Goal: Answer question/provide support: Share knowledge or assist other users

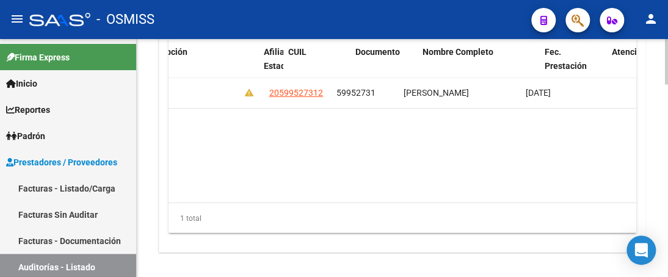
scroll to position [0, 984]
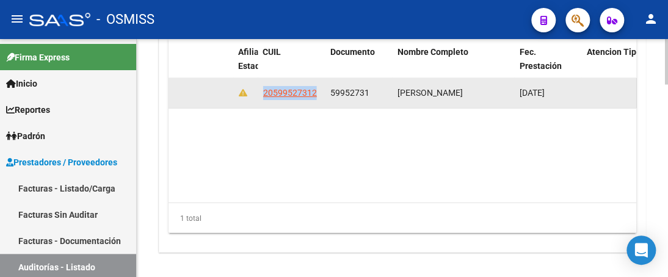
drag, startPoint x: 262, startPoint y: 93, endPoint x: 316, endPoint y: 103, distance: 54.7
click at [316, 103] on datatable-body-cell "20599527312" at bounding box center [291, 93] width 67 height 30
copy span "20599527312"
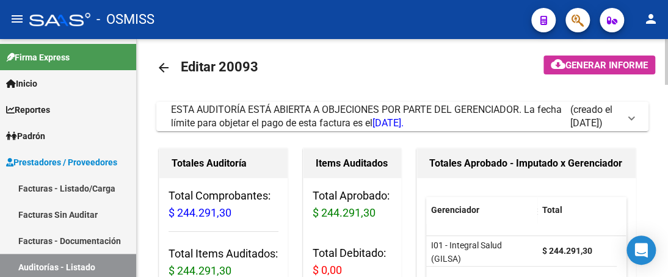
scroll to position [0, 0]
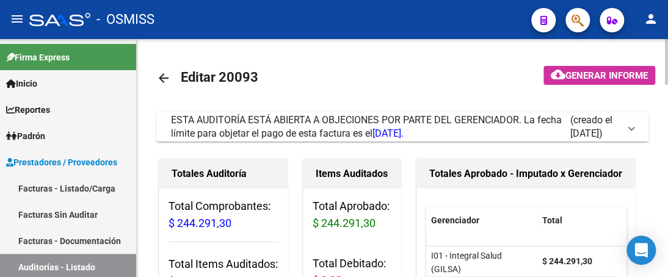
click at [632, 127] on span at bounding box center [631, 126] width 5 height 13
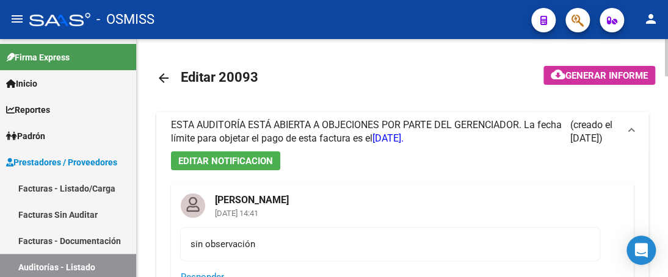
scroll to position [122, 0]
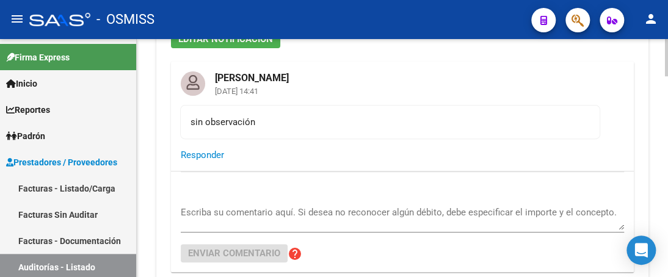
click at [258, 123] on div "sin observación" at bounding box center [389, 121] width 399 height 13
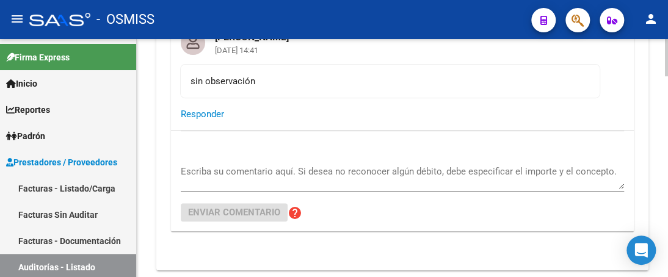
scroll to position [183, 0]
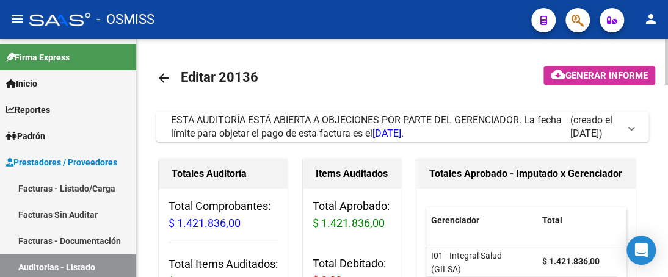
click at [630, 128] on span at bounding box center [631, 126] width 5 height 13
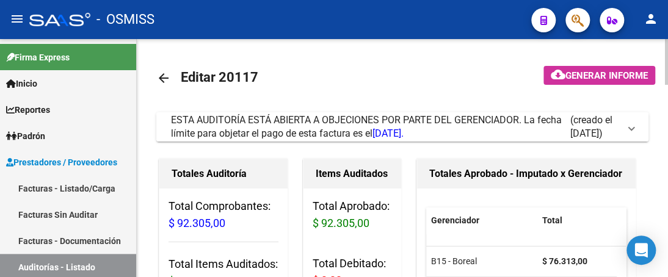
click at [632, 126] on span at bounding box center [631, 126] width 5 height 13
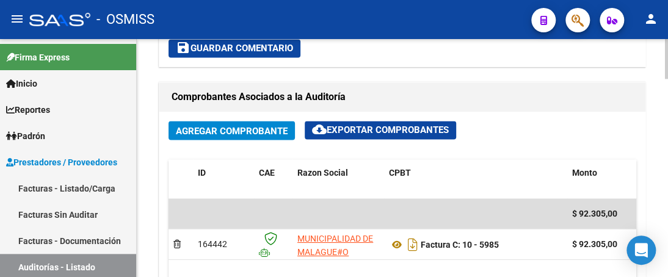
scroll to position [732, 0]
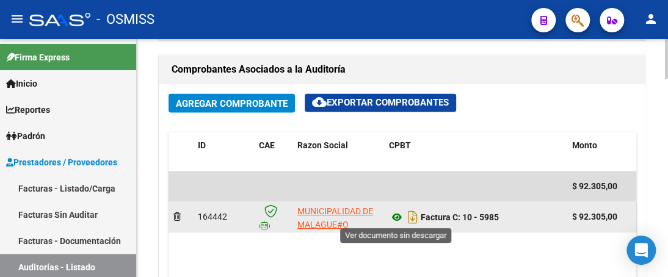
click at [392, 212] on icon at bounding box center [397, 216] width 16 height 15
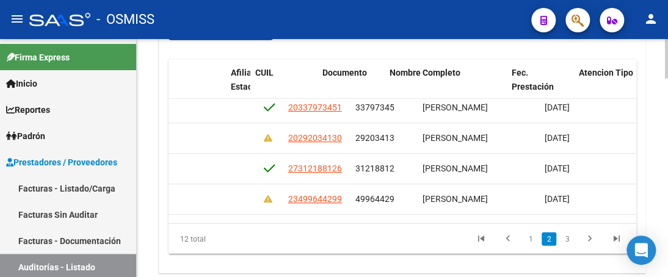
scroll to position [98, 992]
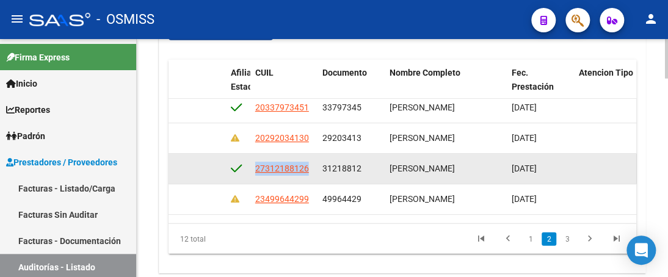
drag, startPoint x: 254, startPoint y: 165, endPoint x: 305, endPoint y: 175, distance: 52.2
click at [305, 175] on datatable-body-cell "27312188126" at bounding box center [283, 169] width 67 height 30
copy span "27312188126"
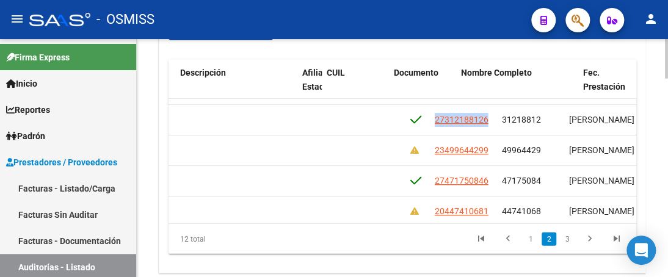
scroll to position [146, 960]
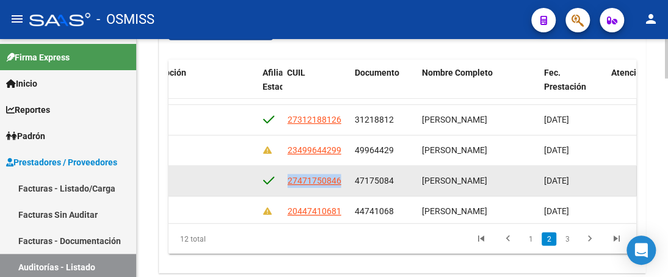
drag, startPoint x: 289, startPoint y: 180, endPoint x: 348, endPoint y: 189, distance: 59.8
click at [348, 189] on datatable-body-cell "27471750846" at bounding box center [316, 181] width 67 height 30
copy span "27471750846"
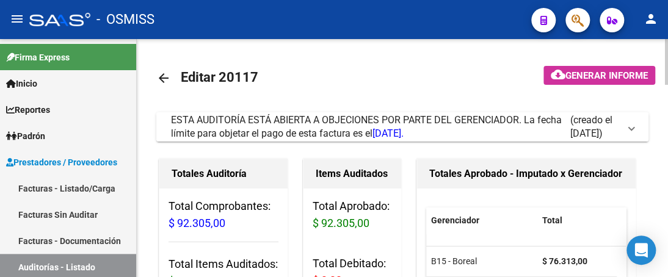
click at [632, 129] on span at bounding box center [631, 126] width 5 height 13
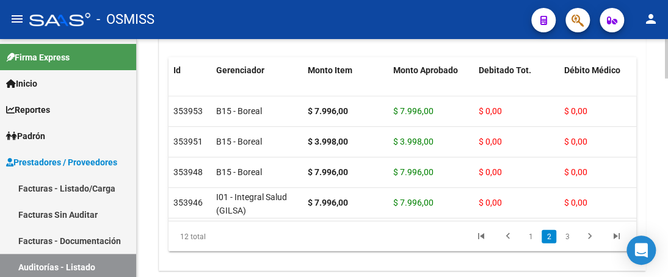
scroll to position [1104, 0]
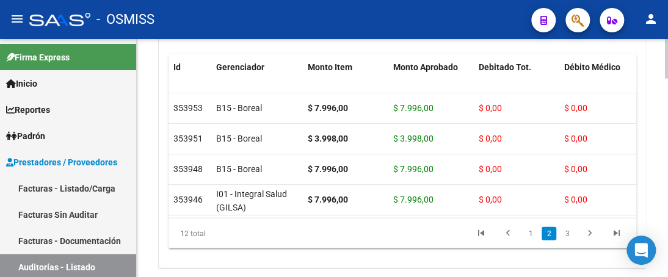
click at [666, 235] on div at bounding box center [666, 244] width 3 height 40
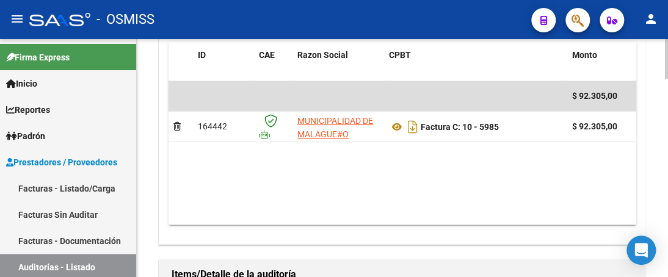
scroll to position [799, 0]
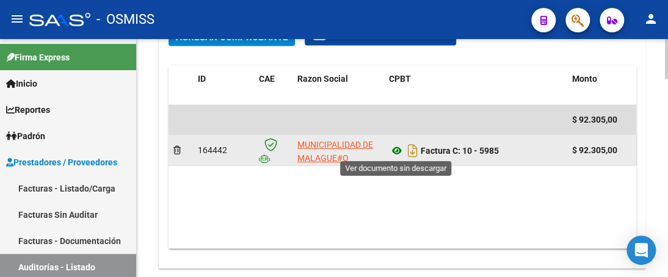
click at [398, 147] on icon at bounding box center [397, 150] width 16 height 15
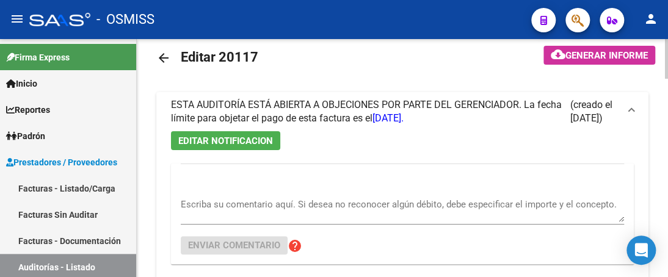
scroll to position [0, 0]
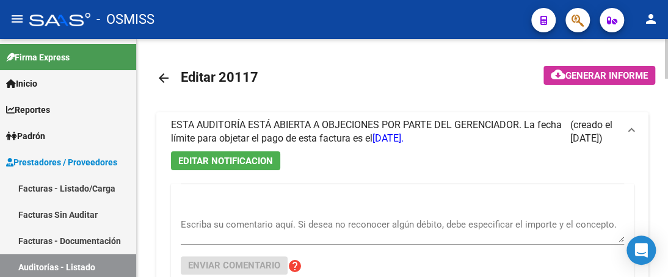
click at [630, 129] on span at bounding box center [631, 131] width 5 height 13
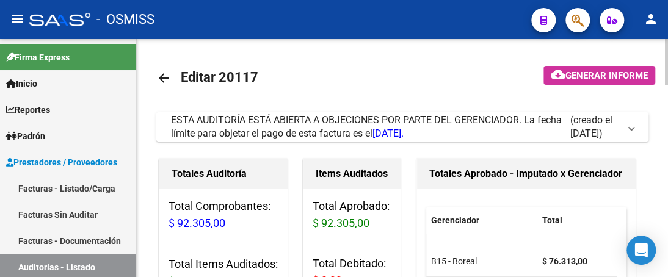
click at [630, 129] on span at bounding box center [631, 126] width 5 height 13
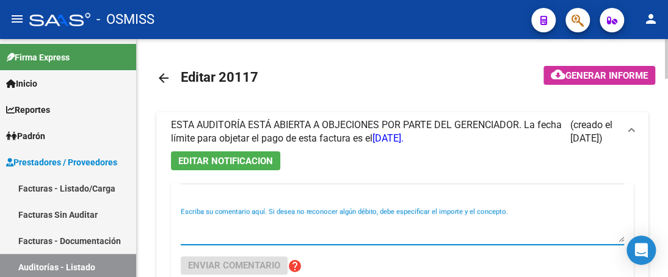
click at [256, 225] on textarea "Escriba su comentario aquí. Si desea no reconocer algún débito, debe especifica…" at bounding box center [402, 230] width 443 height 24
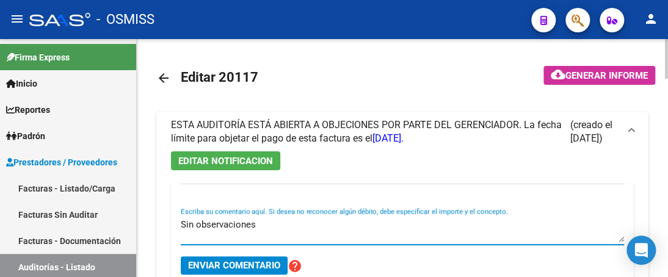
type textarea "Sin observaciones"
click at [242, 263] on span "Enviar comentario" at bounding box center [234, 265] width 92 height 11
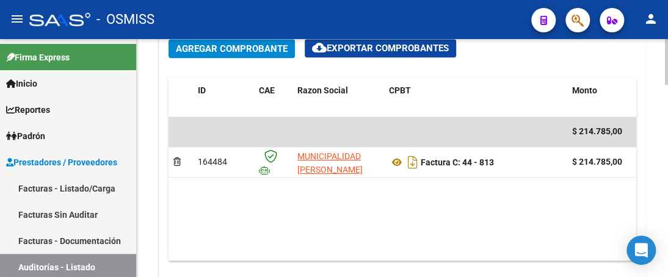
scroll to position [610, 0]
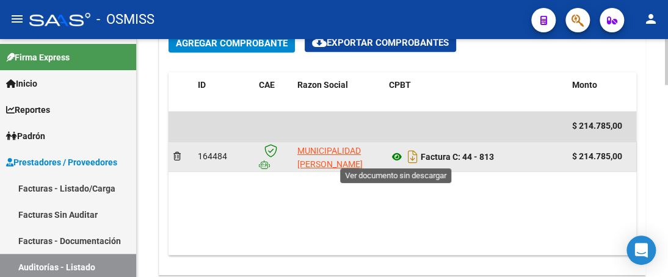
click at [397, 158] on icon at bounding box center [397, 157] width 16 height 15
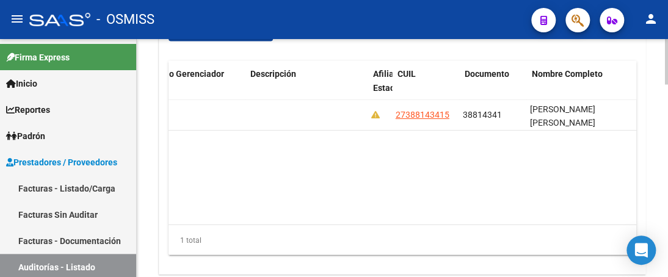
scroll to position [0, 854]
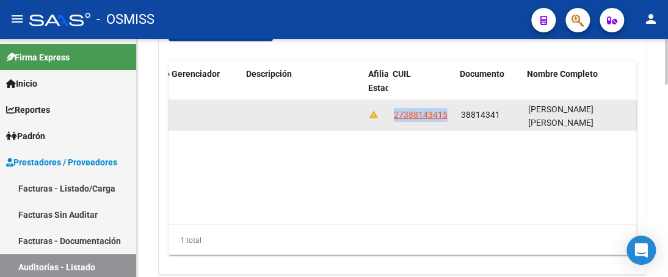
drag, startPoint x: 393, startPoint y: 114, endPoint x: 448, endPoint y: 120, distance: 55.2
click at [448, 120] on div "27388143415" at bounding box center [421, 115] width 57 height 14
copy span "27388143415"
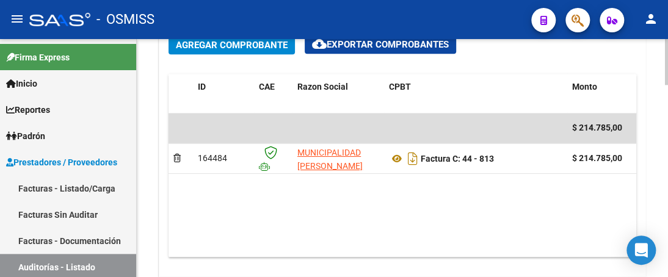
scroll to position [610, 0]
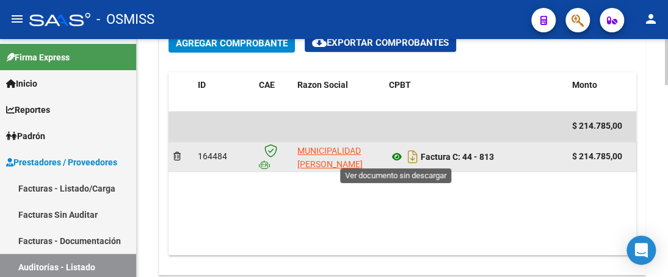
click at [397, 156] on icon at bounding box center [397, 157] width 16 height 15
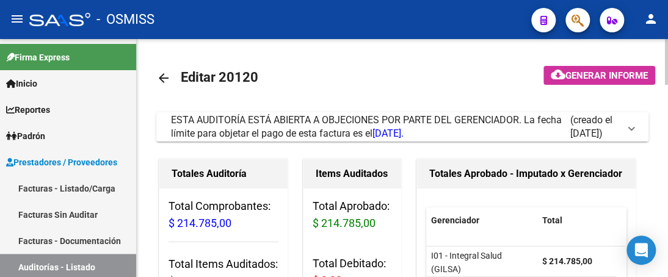
click at [629, 129] on span at bounding box center [631, 126] width 5 height 13
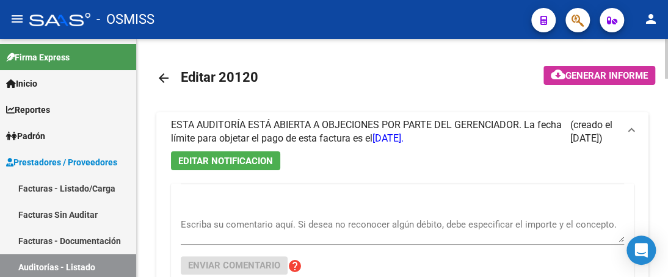
click at [278, 181] on div "EDITAR NOTIFICACION Escriba su comentario aquí. Si desea no reconocer algún déb…" at bounding box center [402, 237] width 492 height 172
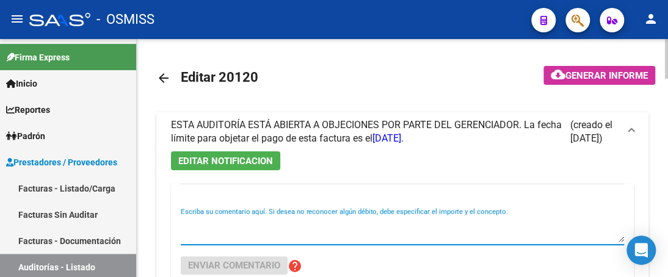
click at [249, 224] on textarea "Escriba su comentario aquí. Si desea no reconocer algún débito, debe especifica…" at bounding box center [402, 230] width 443 height 24
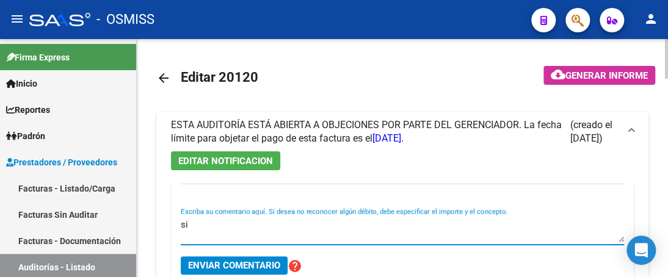
type textarea "s"
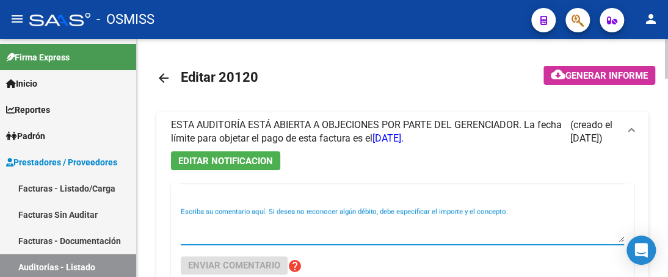
type textarea "D"
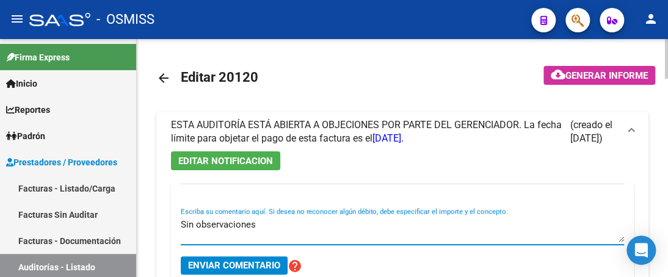
type textarea "Sin observaciones"
click at [261, 269] on span "Enviar comentario" at bounding box center [234, 265] width 92 height 11
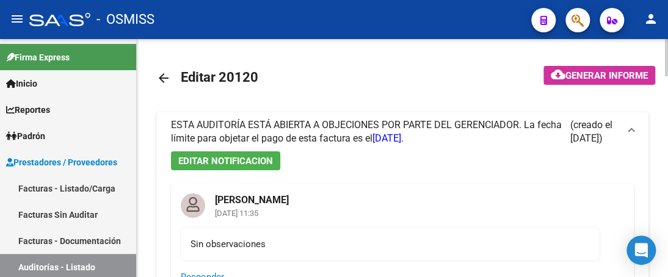
click at [162, 78] on mat-icon "arrow_back" at bounding box center [163, 78] width 15 height 15
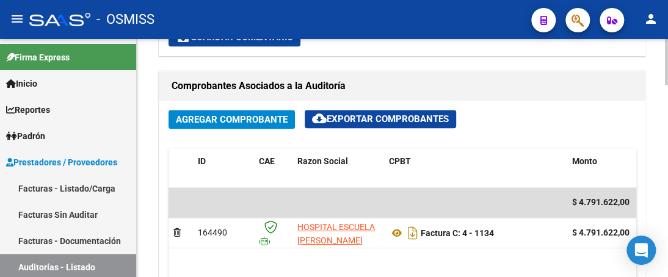
scroll to position [549, 0]
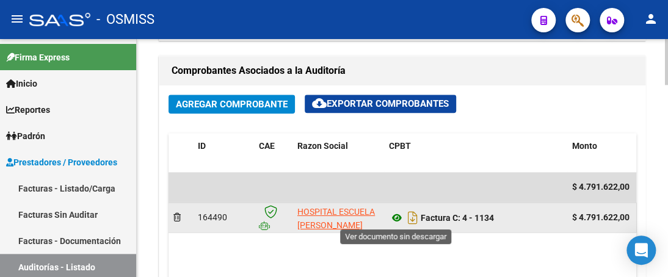
click at [397, 217] on icon at bounding box center [397, 218] width 16 height 15
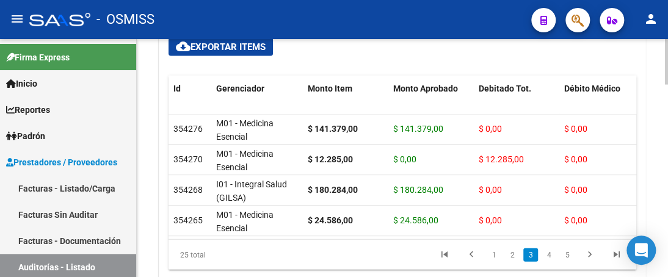
scroll to position [903, 0]
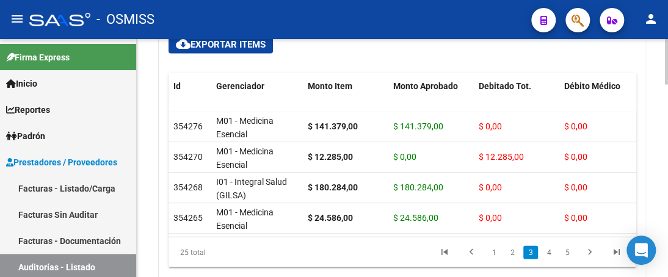
click at [665, 229] on div at bounding box center [666, 236] width 3 height 46
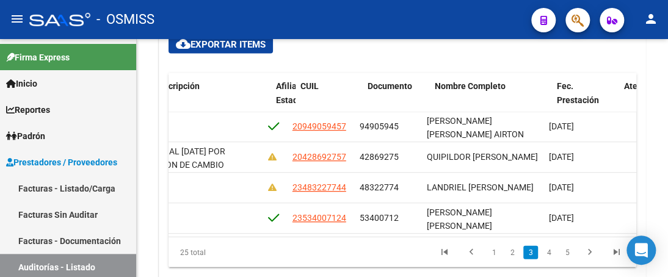
scroll to position [183, 966]
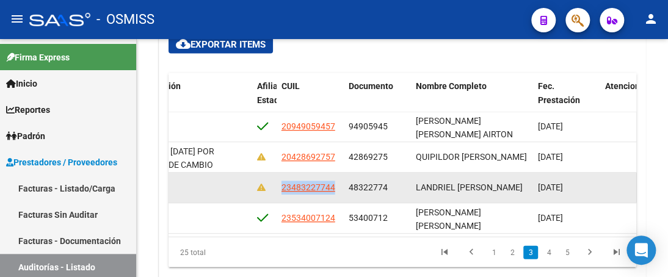
drag, startPoint x: 283, startPoint y: 189, endPoint x: 334, endPoint y: 197, distance: 51.9
click at [334, 197] on datatable-body-cell "23483227744" at bounding box center [309, 188] width 67 height 30
copy span "23483227744"
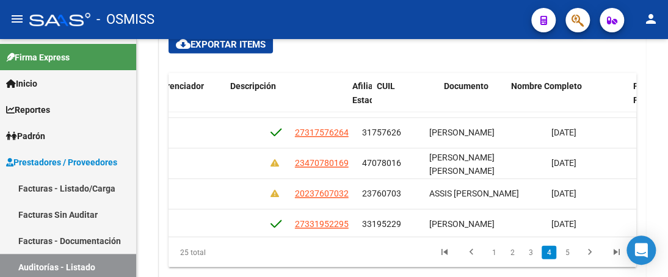
scroll to position [574, 956]
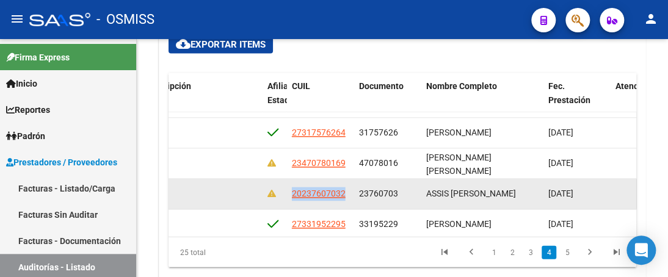
drag, startPoint x: 290, startPoint y: 192, endPoint x: 344, endPoint y: 198, distance: 54.0
click at [344, 198] on div "20237607032" at bounding box center [320, 194] width 57 height 14
copy span "20237607032"
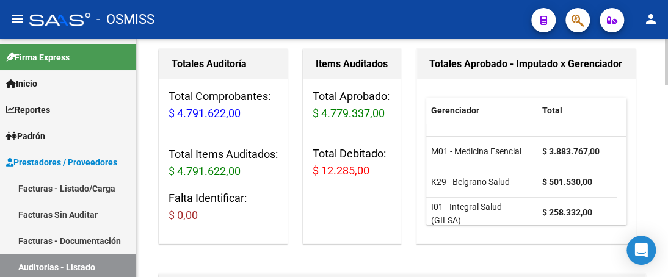
scroll to position [0, 0]
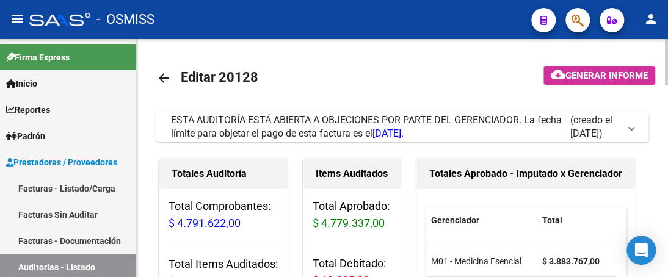
click at [629, 126] on span at bounding box center [631, 126] width 5 height 13
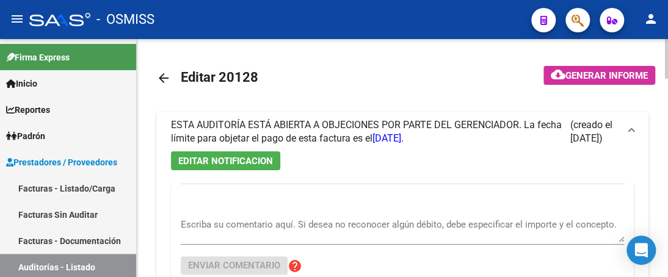
click at [195, 231] on textarea "Escriba su comentario aquí. Si desea no reconocer algún débito, debe especifica…" at bounding box center [402, 230] width 443 height 24
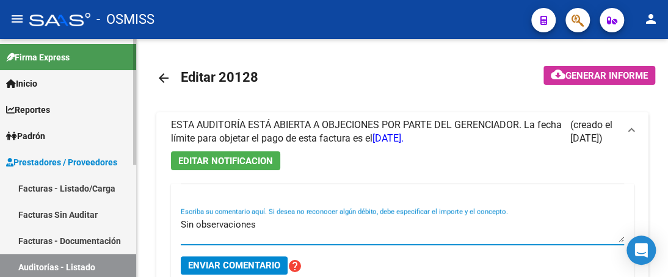
drag, startPoint x: 255, startPoint y: 224, endPoint x: 99, endPoint y: 200, distance: 157.5
click at [99, 200] on mat-sidenav-container "Firma Express Inicio Instructivos Contacto OS Reportes Ingresos Percibidos Anál…" at bounding box center [334, 158] width 668 height 238
type textarea "Sin observaciones"
click at [248, 265] on span "Enviar comentario" at bounding box center [234, 265] width 92 height 11
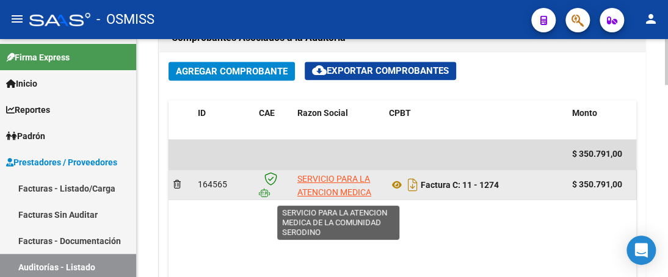
scroll to position [610, 0]
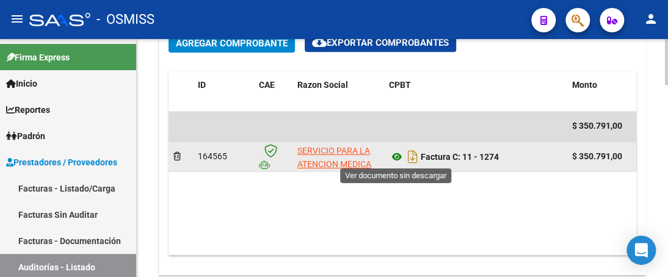
click at [395, 157] on icon at bounding box center [397, 157] width 16 height 15
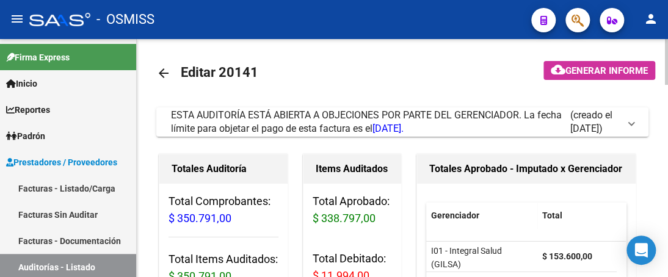
scroll to position [0, 0]
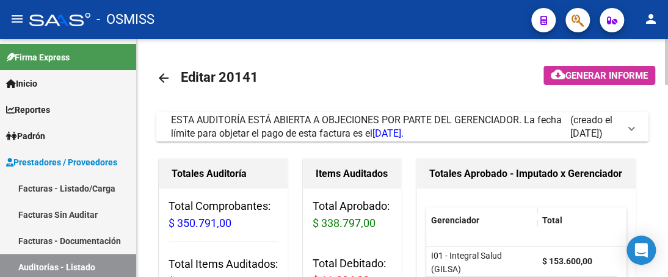
drag, startPoint x: 633, startPoint y: 128, endPoint x: 604, endPoint y: 121, distance: 29.9
click at [632, 128] on span at bounding box center [631, 126] width 5 height 13
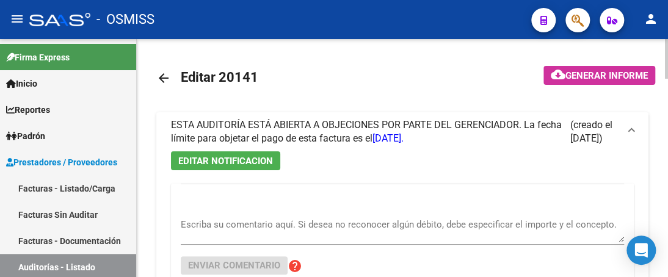
click at [261, 234] on textarea "Escriba su comentario aquí. Si desea no reconocer algún débito, debe especifica…" at bounding box center [402, 230] width 443 height 24
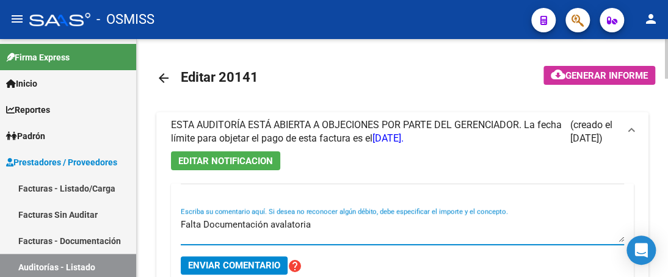
type textarea "Falta Documentación avalatoria"
click at [209, 264] on span "Enviar comentario" at bounding box center [234, 265] width 92 height 11
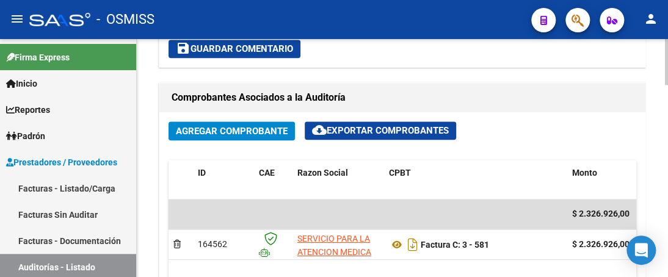
scroll to position [549, 0]
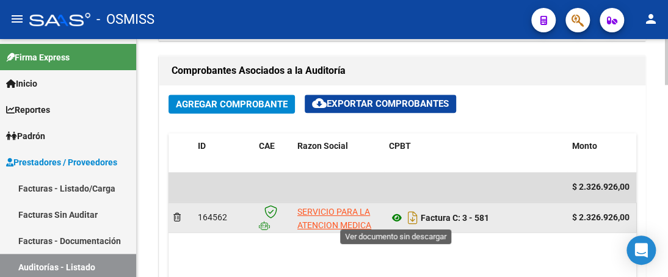
click at [398, 217] on icon at bounding box center [397, 218] width 16 height 15
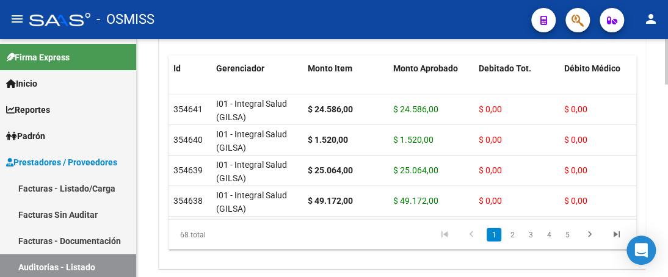
scroll to position [913, 0]
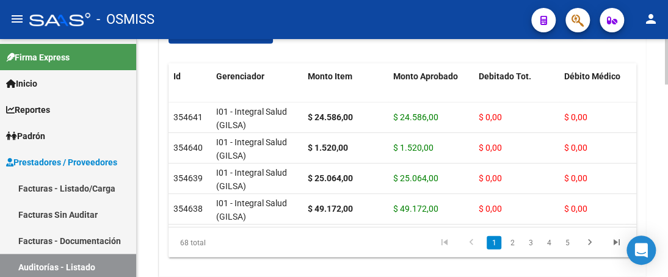
click at [665, 225] on div at bounding box center [666, 238] width 3 height 46
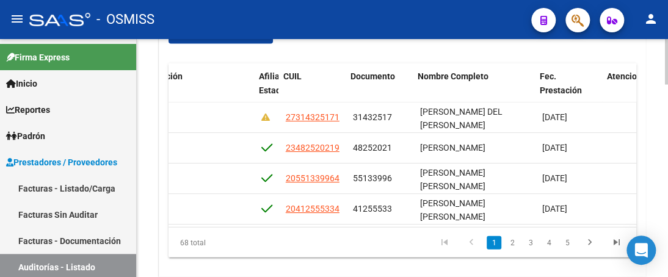
scroll to position [0, 968]
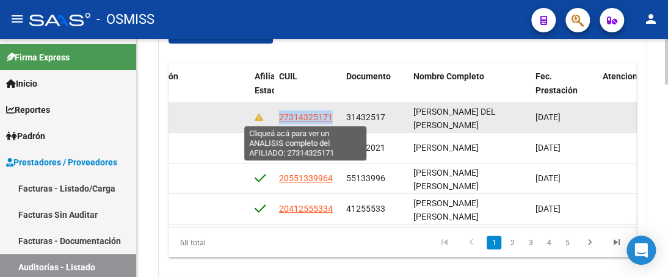
drag, startPoint x: 280, startPoint y: 117, endPoint x: 330, endPoint y: 121, distance: 50.2
click at [330, 121] on span "27314325171" at bounding box center [306, 117] width 54 height 10
copy span "27314325171"
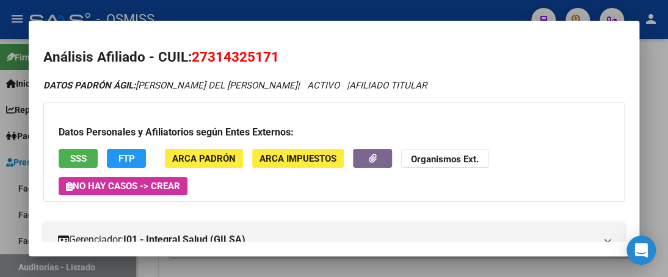
click at [355, 12] on div at bounding box center [334, 138] width 668 height 277
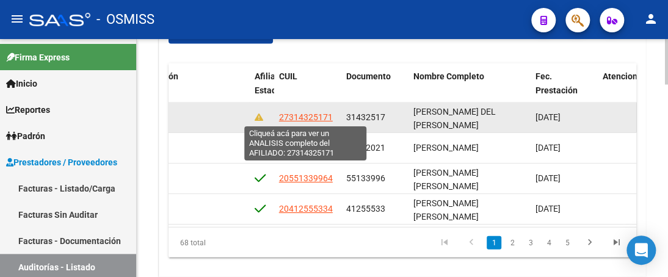
drag, startPoint x: 281, startPoint y: 116, endPoint x: 332, endPoint y: 114, distance: 51.3
click at [332, 114] on div "27314325171" at bounding box center [307, 117] width 57 height 14
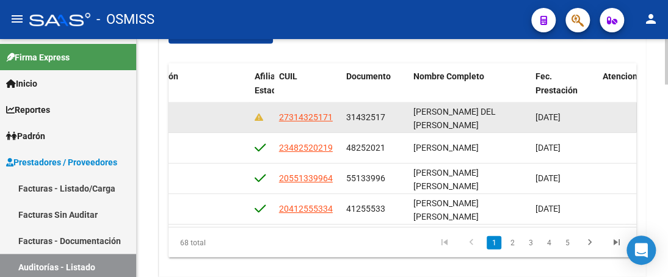
copy span "27314325171"
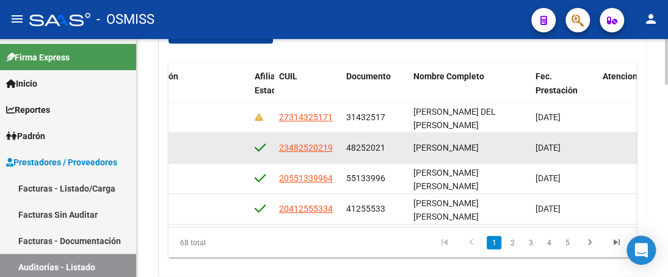
drag, startPoint x: 278, startPoint y: 148, endPoint x: 337, endPoint y: 148, distance: 58.6
click at [337, 148] on datatable-body-cell "23482520219" at bounding box center [307, 148] width 67 height 30
copy span "23482520219"
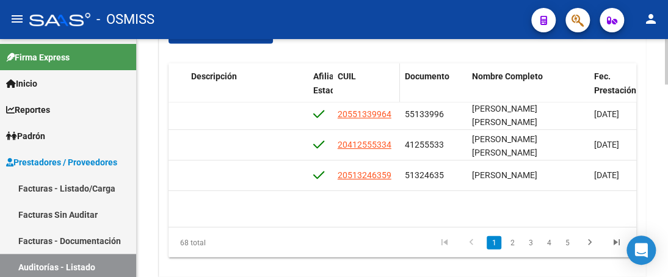
scroll to position [0, 910]
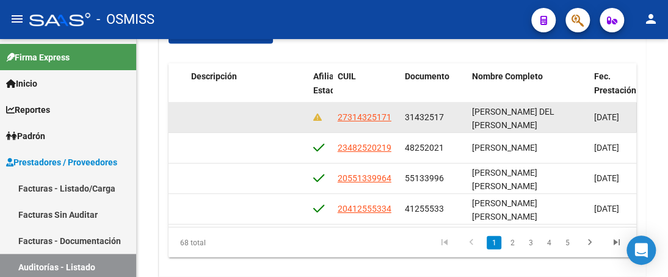
drag, startPoint x: 335, startPoint y: 209, endPoint x: 392, endPoint y: 106, distance: 118.5
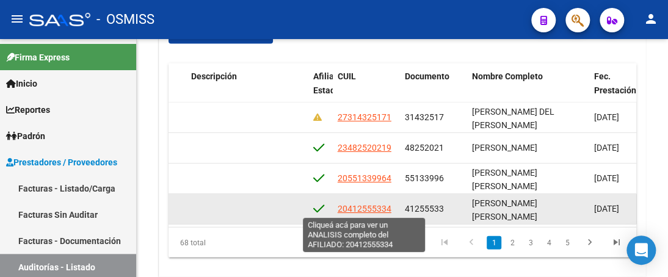
click at [338, 209] on span "20412555334" at bounding box center [364, 209] width 54 height 10
copy datatable-scroller "48053737 LOREM IPSUM DOL SITAM 59/80/5726 Cons Adip Elit 37/71/3961 Seddoeiusm …"
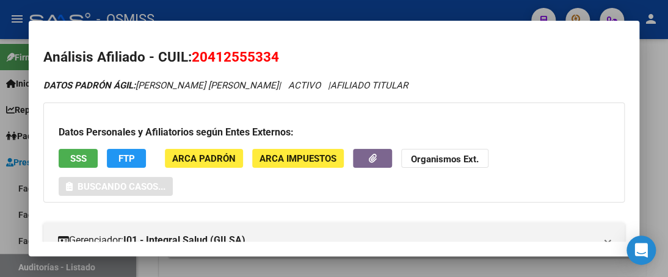
click at [403, 17] on div at bounding box center [334, 138] width 668 height 277
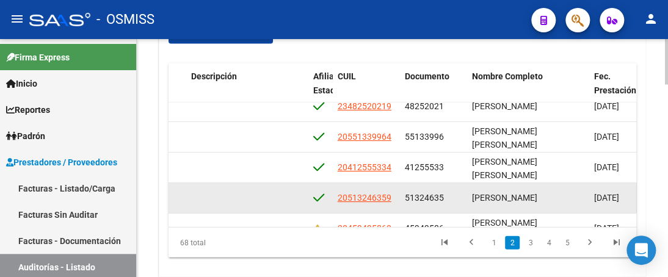
scroll to position [57, 910]
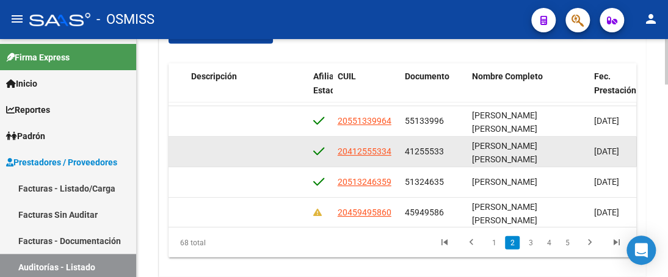
drag, startPoint x: 336, startPoint y: 209, endPoint x: 391, endPoint y: 152, distance: 79.0
click at [391, 152] on datatable-body-cell "20412555334" at bounding box center [366, 152] width 67 height 30
copy span "20412555334"
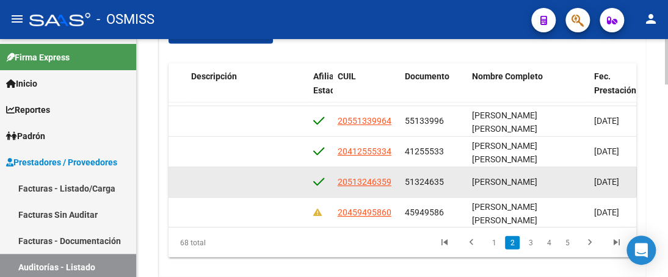
drag, startPoint x: 337, startPoint y: 181, endPoint x: 391, endPoint y: 185, distance: 54.5
click at [391, 185] on div "20513246359" at bounding box center [365, 182] width 57 height 14
copy span "20513246359"
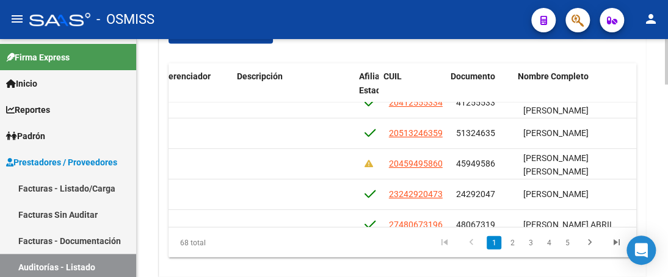
scroll to position [106, 864]
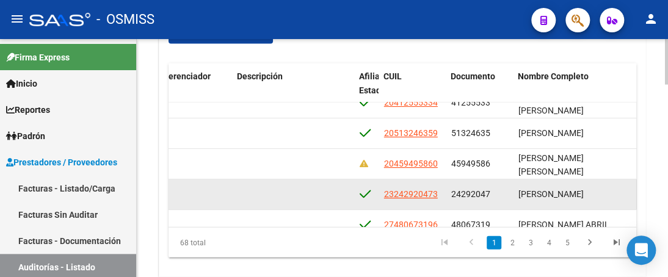
drag, startPoint x: 383, startPoint y: 194, endPoint x: 422, endPoint y: 200, distance: 38.9
click at [422, 200] on datatable-body-cell "23242920473" at bounding box center [411, 194] width 67 height 30
copy span "23242920473"
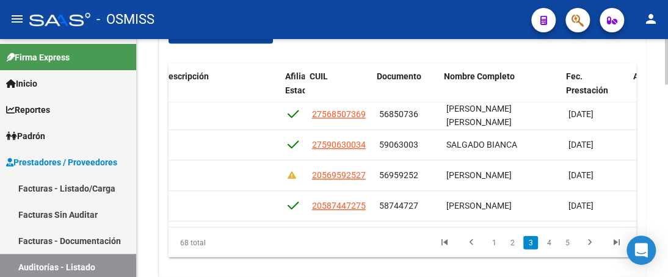
scroll to position [277, 937]
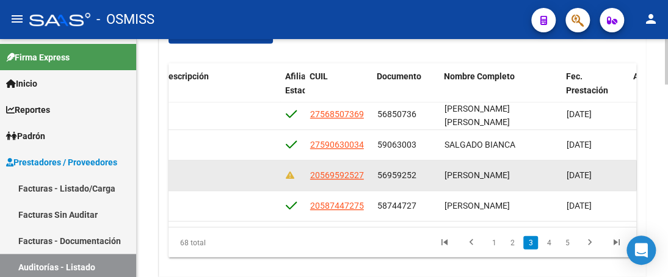
drag, startPoint x: 308, startPoint y: 176, endPoint x: 371, endPoint y: 180, distance: 63.6
click at [371, 180] on datatable-body-cell "20569592527" at bounding box center [338, 176] width 67 height 30
copy span "20569592527"
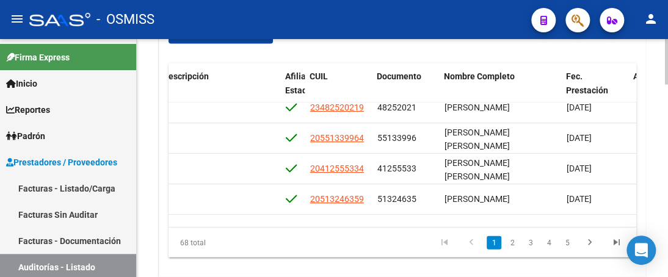
scroll to position [0, 937]
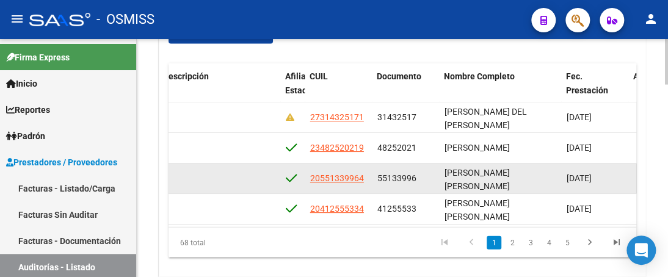
drag, startPoint x: 309, startPoint y: 204, endPoint x: 347, endPoint y: 182, distance: 44.3
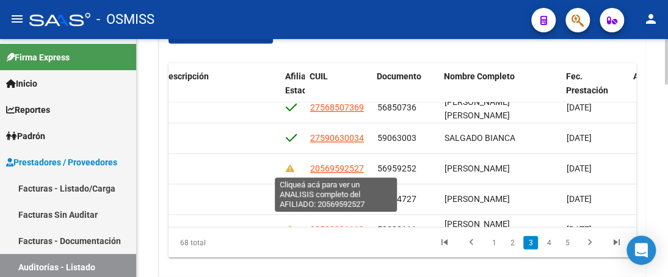
scroll to position [305, 937]
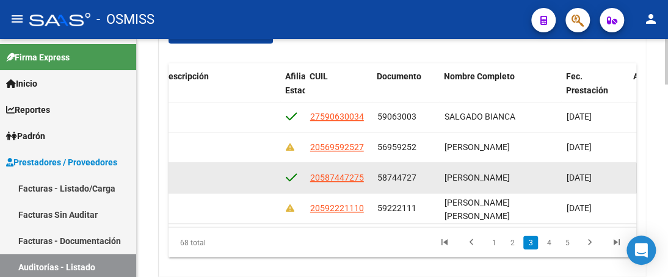
click at [308, 178] on datatable-body-cell "20587447275" at bounding box center [338, 179] width 67 height 30
drag, startPoint x: 308, startPoint y: 178, endPoint x: 364, endPoint y: 178, distance: 55.5
click at [364, 178] on datatable-body-cell "20587447275" at bounding box center [338, 179] width 67 height 30
copy span "20587447275"
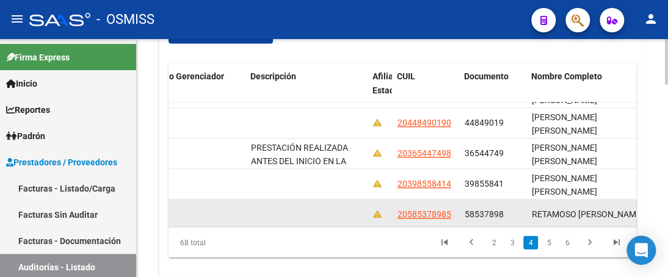
scroll to position [478, 851]
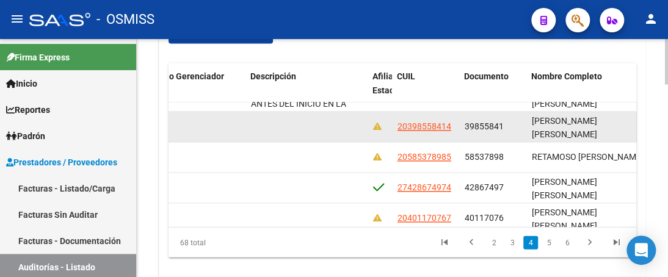
drag, startPoint x: 397, startPoint y: 205, endPoint x: 453, endPoint y: 112, distance: 108.7
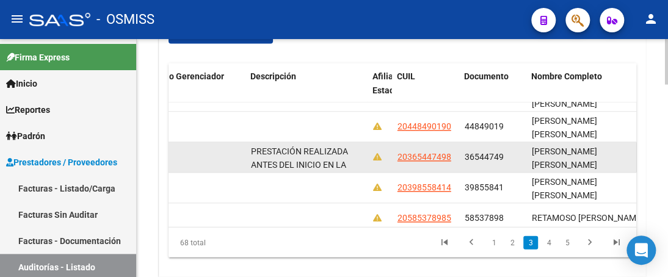
scroll to position [356, 851]
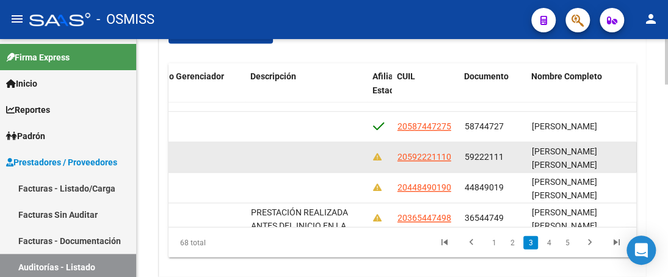
drag, startPoint x: 396, startPoint y: 157, endPoint x: 451, endPoint y: 159, distance: 54.9
click at [451, 159] on div "20592221110" at bounding box center [425, 158] width 57 height 14
copy span "20592221110"
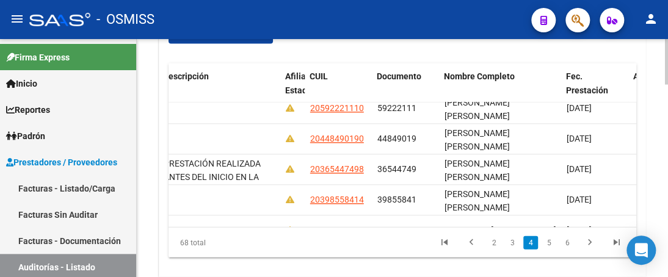
scroll to position [405, 940]
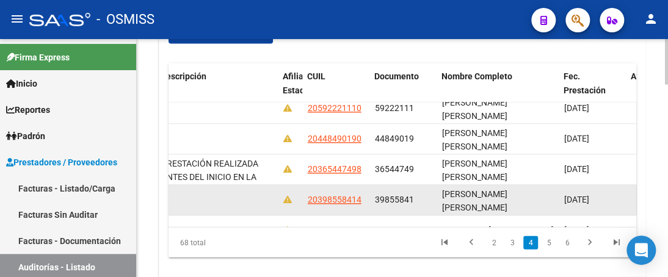
drag, startPoint x: 308, startPoint y: 200, endPoint x: 364, endPoint y: 198, distance: 56.2
click at [364, 198] on div "20398558414" at bounding box center [336, 200] width 57 height 14
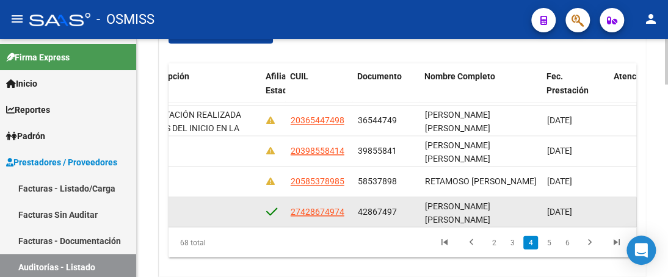
scroll to position [454, 957]
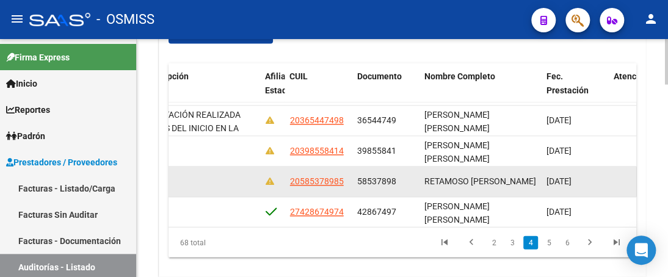
drag, startPoint x: 290, startPoint y: 178, endPoint x: 344, endPoint y: 180, distance: 54.3
click at [344, 180] on div "20585378985" at bounding box center [318, 182] width 57 height 14
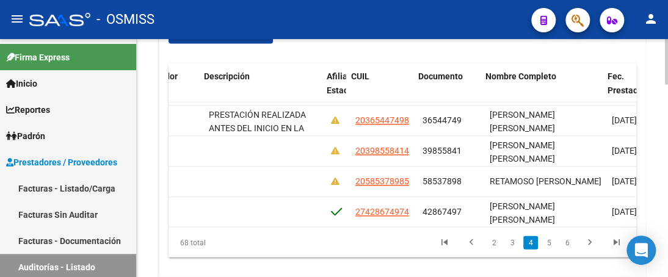
scroll to position [454, 906]
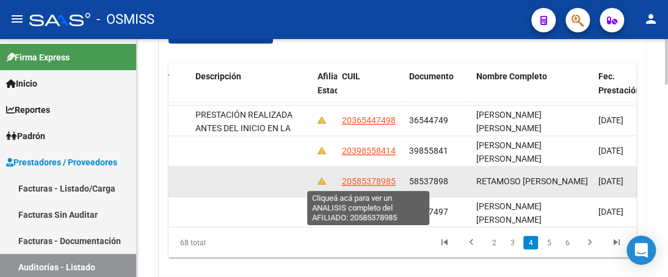
click at [383, 177] on span "20585378985" at bounding box center [369, 182] width 54 height 10
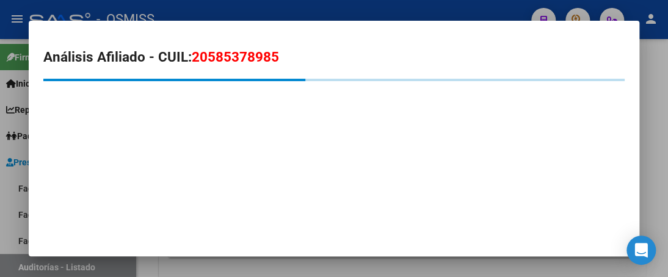
click at [362, 10] on div at bounding box center [334, 138] width 668 height 277
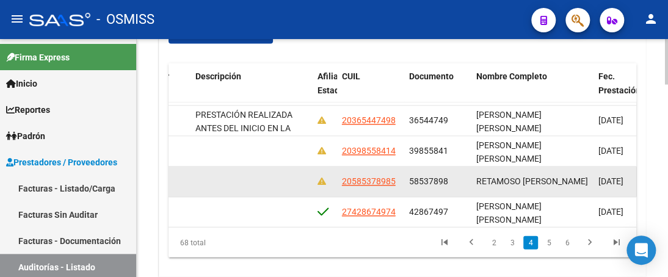
drag, startPoint x: 343, startPoint y: 181, endPoint x: 403, endPoint y: 186, distance: 60.0
click at [403, 186] on datatable-body-cell "20585378985" at bounding box center [370, 182] width 67 height 30
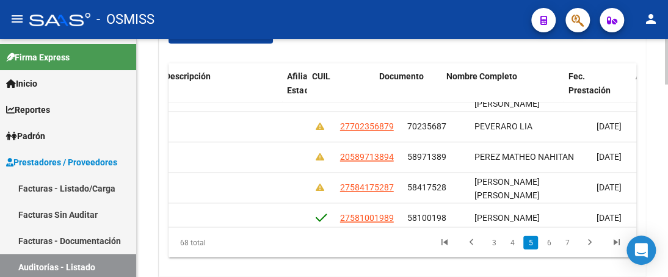
scroll to position [600, 937]
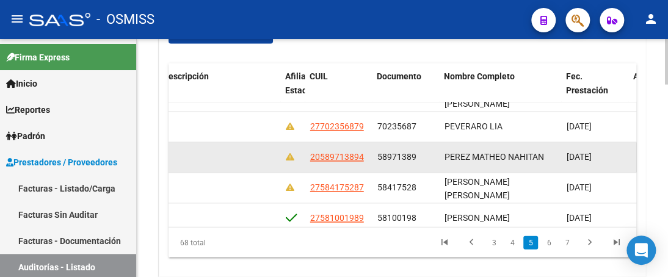
drag, startPoint x: 311, startPoint y: 158, endPoint x: 366, endPoint y: 159, distance: 54.9
click at [366, 159] on div "20589713894" at bounding box center [338, 158] width 57 height 14
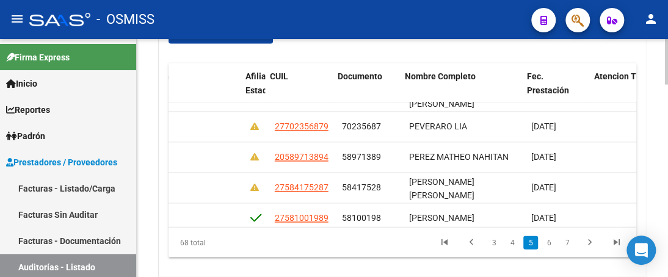
scroll to position [600, 977]
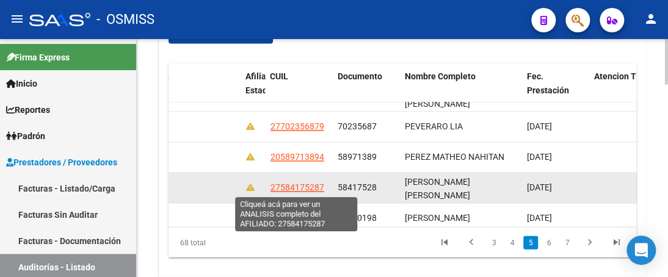
click at [272, 189] on span "27584175287" at bounding box center [297, 188] width 54 height 10
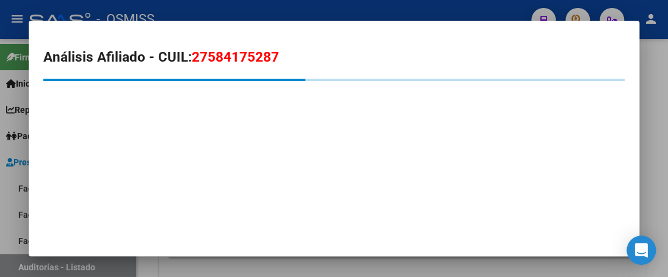
click at [322, 9] on div at bounding box center [334, 138] width 668 height 277
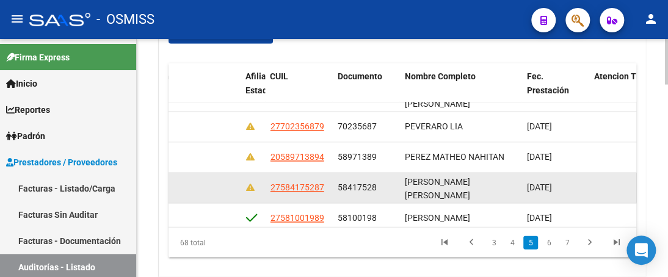
drag, startPoint x: 270, startPoint y: 185, endPoint x: 324, endPoint y: 185, distance: 53.7
click at [324, 186] on div "27584175287" at bounding box center [298, 188] width 57 height 14
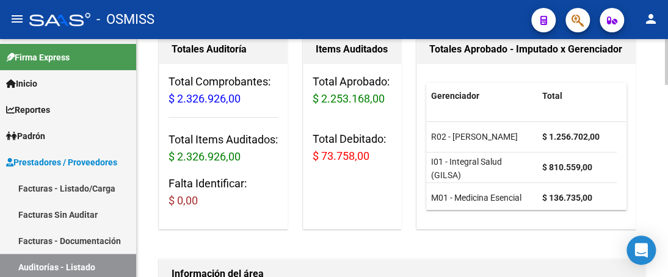
scroll to position [15, 0]
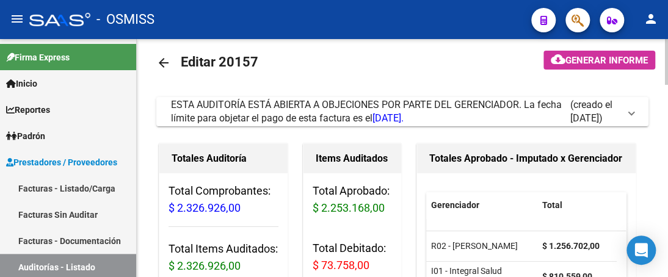
click at [667, 56] on html "menu - OSMISS person Firma Express Inicio Instructivos Contacto OS Reportes Ing…" at bounding box center [334, 138] width 668 height 277
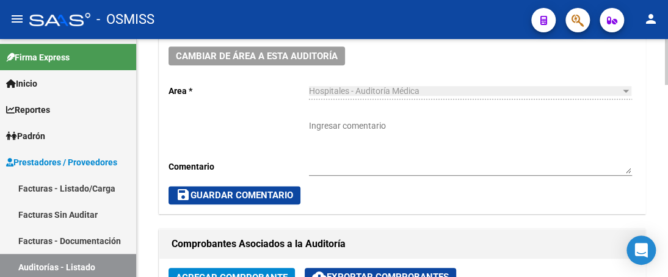
scroll to position [503, 0]
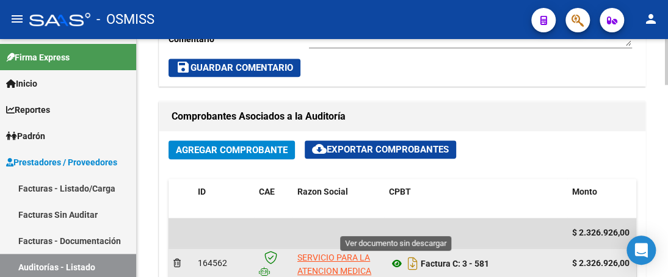
click at [395, 264] on icon at bounding box center [397, 263] width 16 height 15
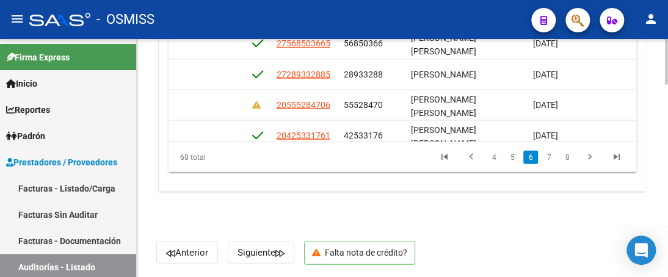
scroll to position [781, 977]
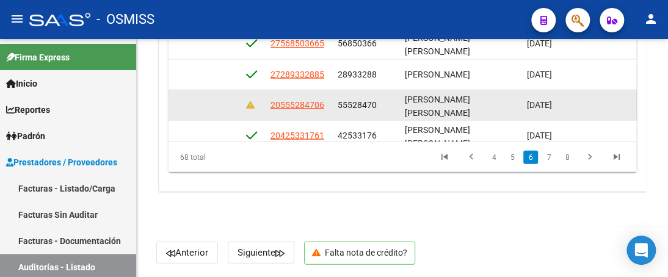
drag, startPoint x: 270, startPoint y: 104, endPoint x: 323, endPoint y: 107, distance: 53.2
click at [323, 107] on div "20555284706" at bounding box center [298, 105] width 57 height 14
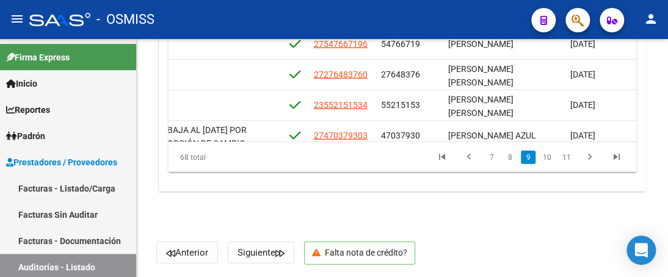
scroll to position [1147, 949]
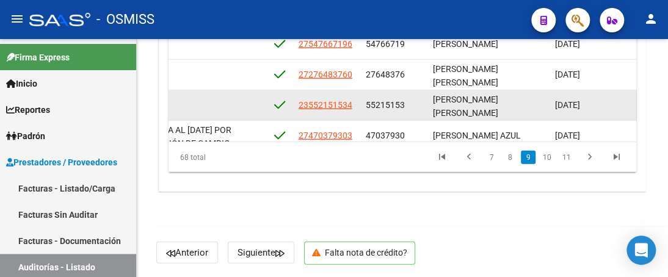
drag, startPoint x: 298, startPoint y: 102, endPoint x: 353, endPoint y: 108, distance: 55.3
click at [353, 108] on div "23552151534" at bounding box center [326, 105] width 57 height 14
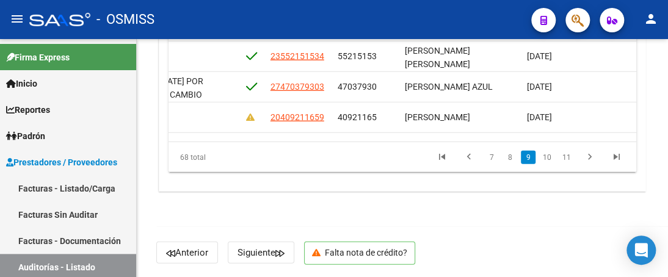
scroll to position [1196, 995]
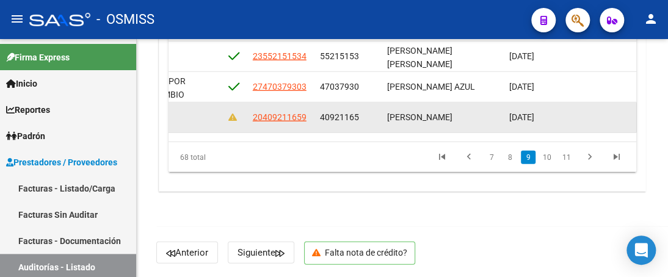
drag, startPoint x: 254, startPoint y: 118, endPoint x: 306, endPoint y: 117, distance: 52.5
click at [306, 117] on div "20409211659" at bounding box center [281, 117] width 57 height 14
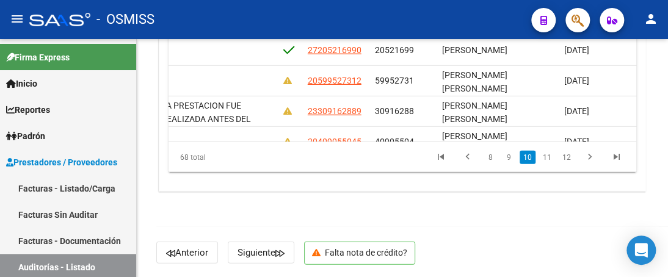
scroll to position [1294, 942]
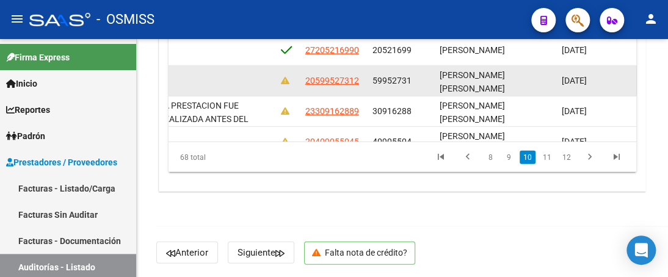
drag, startPoint x: 305, startPoint y: 79, endPoint x: 358, endPoint y: 85, distance: 52.8
click at [358, 85] on div "20599527312" at bounding box center [333, 81] width 57 height 14
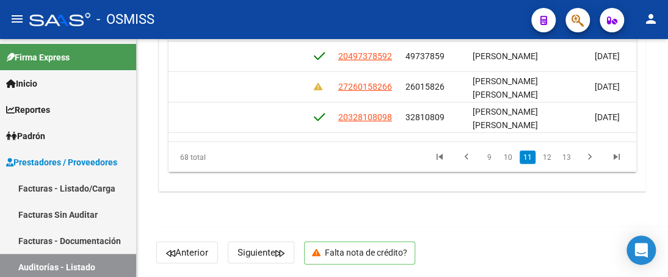
scroll to position [1440, 914]
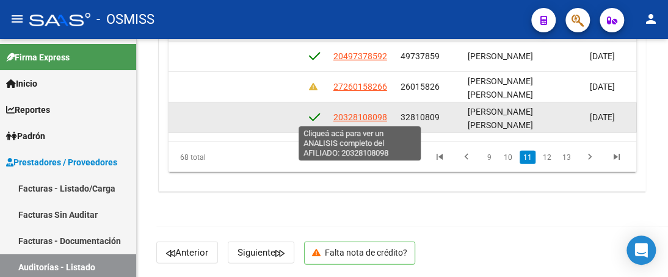
drag, startPoint x: 334, startPoint y: 117, endPoint x: 385, endPoint y: 117, distance: 50.7
click at [385, 117] on span "20328108098" at bounding box center [360, 117] width 54 height 10
type textarea "20328108098"
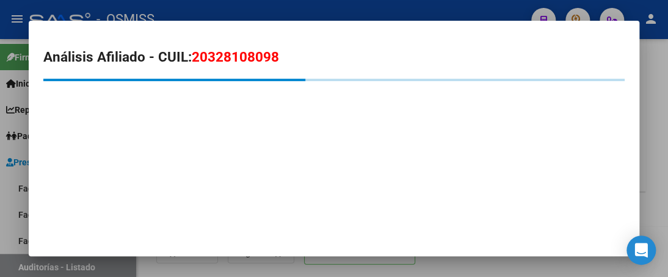
click at [411, 12] on div at bounding box center [334, 138] width 668 height 277
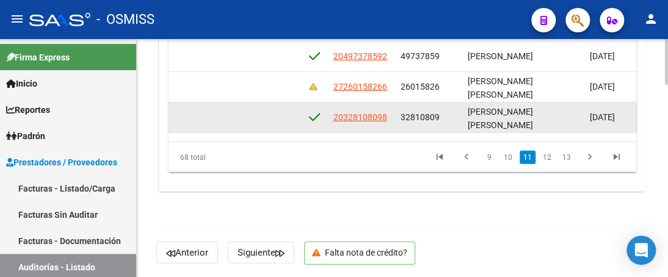
drag, startPoint x: 334, startPoint y: 117, endPoint x: 388, endPoint y: 119, distance: 54.4
click at [388, 119] on div "20328108098" at bounding box center [361, 117] width 57 height 14
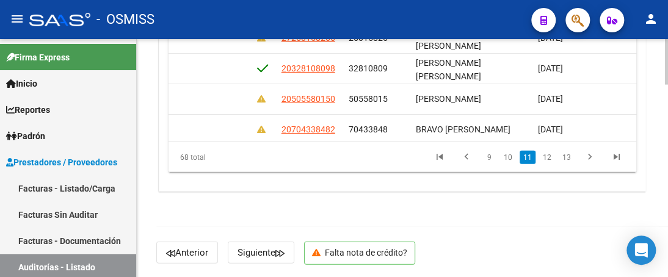
scroll to position [1489, 967]
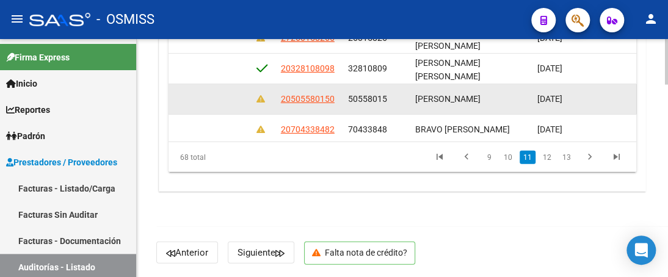
drag, startPoint x: 283, startPoint y: 100, endPoint x: 334, endPoint y: 100, distance: 51.9
click at [334, 100] on div "20505580150" at bounding box center [309, 99] width 57 height 14
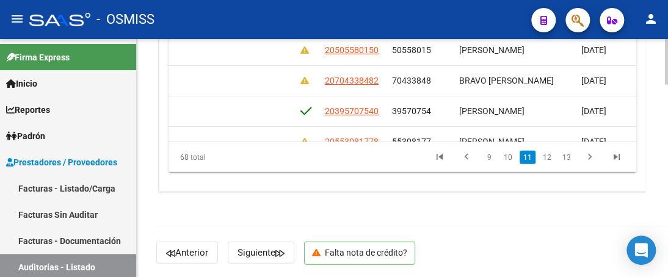
scroll to position [1538, 923]
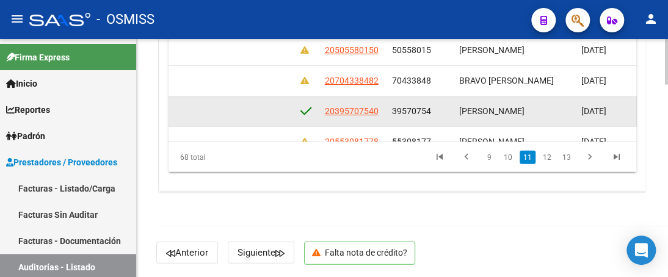
drag, startPoint x: 326, startPoint y: 109, endPoint x: 377, endPoint y: 114, distance: 50.8
click at [377, 114] on div "20395707540" at bounding box center [353, 111] width 57 height 14
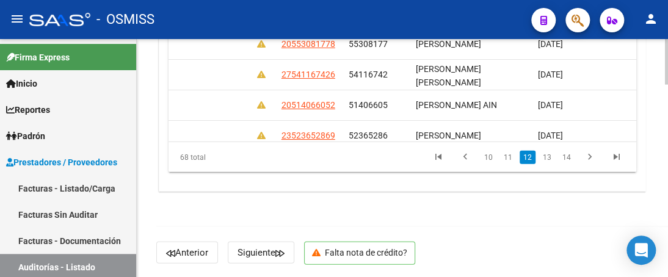
scroll to position [1635, 997]
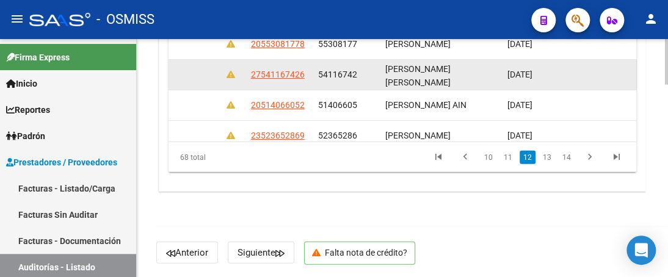
drag, startPoint x: 249, startPoint y: 76, endPoint x: 308, endPoint y: 77, distance: 59.2
click at [308, 77] on datatable-body-cell "27541167426" at bounding box center [279, 75] width 67 height 30
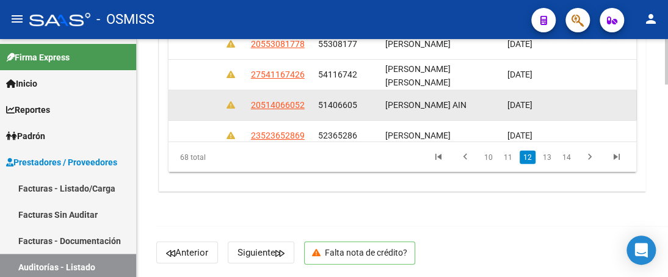
drag, startPoint x: 251, startPoint y: 102, endPoint x: 308, endPoint y: 105, distance: 56.2
click at [308, 105] on datatable-body-cell "20514066052" at bounding box center [279, 105] width 67 height 30
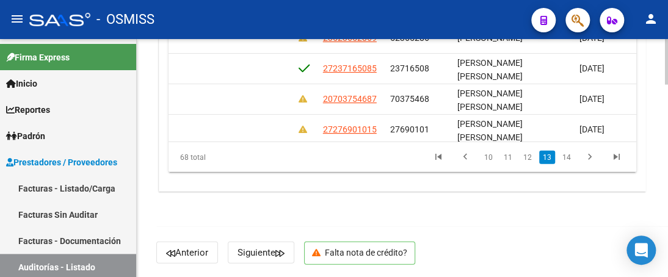
scroll to position [1733, 929]
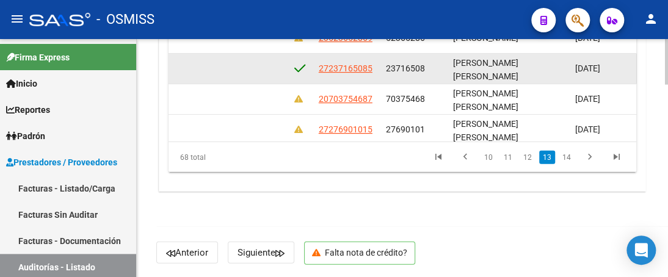
drag, startPoint x: 317, startPoint y: 68, endPoint x: 374, endPoint y: 72, distance: 57.5
click at [374, 72] on datatable-body-cell "27237165085" at bounding box center [347, 69] width 67 height 30
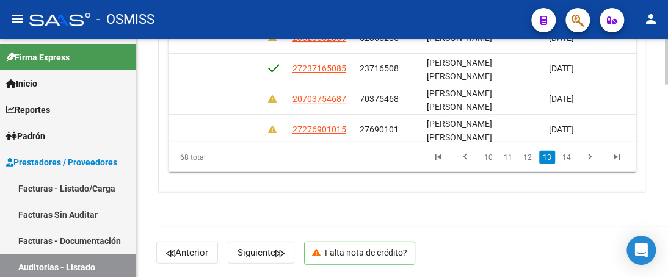
scroll to position [1733, 966]
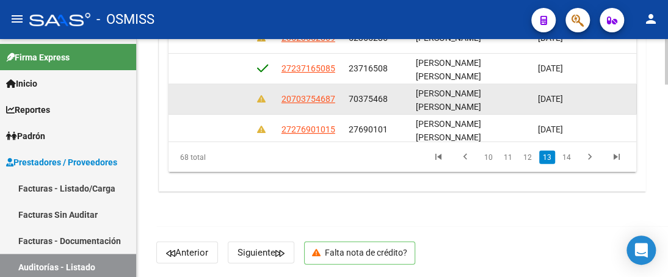
drag, startPoint x: 283, startPoint y: 100, endPoint x: 333, endPoint y: 105, distance: 50.3
click at [333, 105] on app-link-go-to "20703754687" at bounding box center [308, 99] width 54 height 14
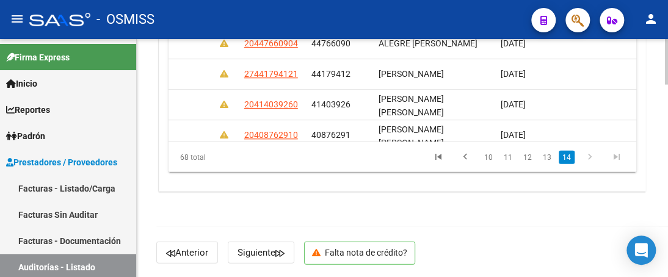
scroll to position [1880, 992]
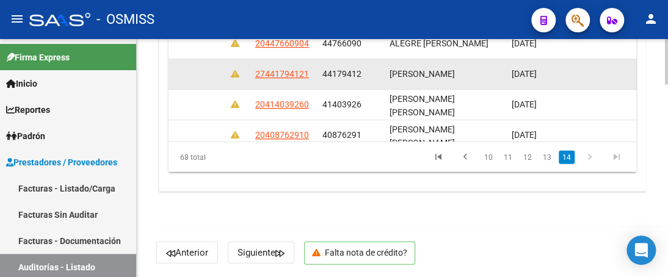
drag, startPoint x: 256, startPoint y: 75, endPoint x: 339, endPoint y: 87, distance: 83.8
click at [339, 87] on div "354543 I01 - Integral Salud (GILSA) $ 24.586,00 $ 24.586,00 $ 0,00 $ 0,00 $ 0,0…" at bounding box center [146, 75] width 1941 height 31
drag, startPoint x: 254, startPoint y: 77, endPoint x: 305, endPoint y: 82, distance: 50.9
click at [305, 82] on datatable-body-cell "27441794121" at bounding box center [283, 75] width 67 height 30
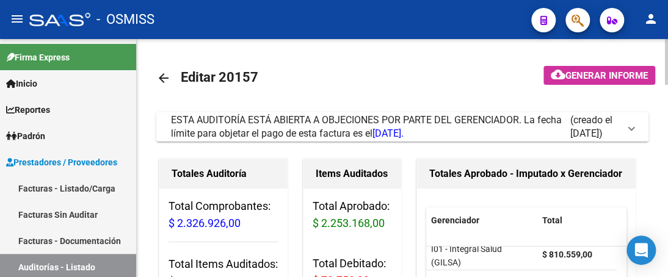
scroll to position [0, 0]
click at [635, 129] on mat-expansion-panel-header "ESTA AUDITORÍA ESTÁ ABIERTA A OBJECIONES POR PARTE DEL GERENCIADOR. La fecha lí…" at bounding box center [402, 126] width 492 height 29
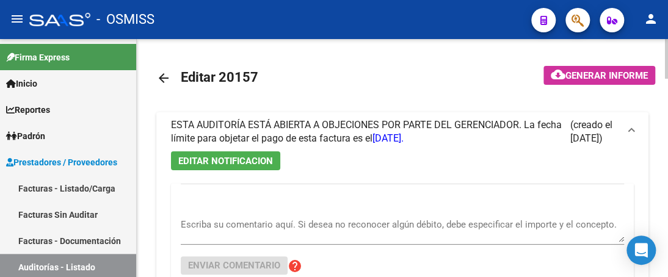
click at [261, 239] on textarea "Escriba su comentario aquí. Si desea no reconocer algún débito, debe especifica…" at bounding box center [402, 230] width 443 height 24
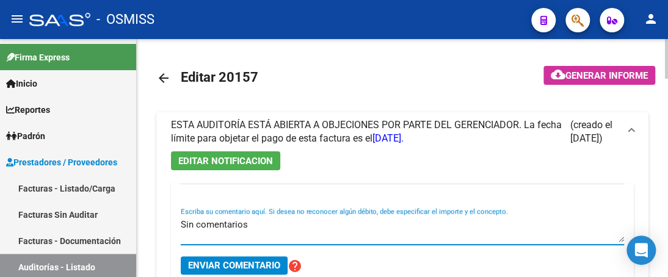
type textarea "Sin comentarios"
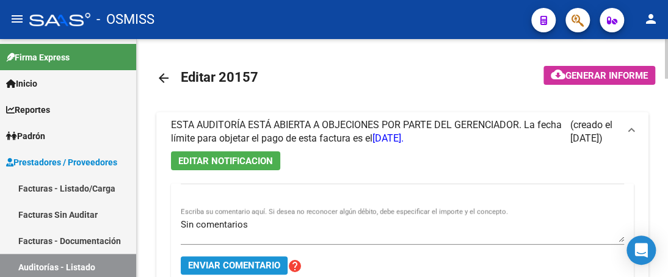
click at [217, 269] on span "Enviar comentario" at bounding box center [234, 265] width 92 height 11
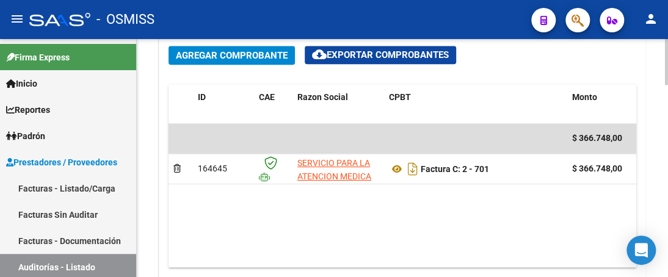
scroll to position [610, 0]
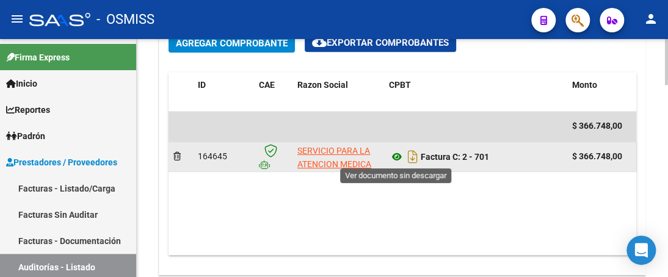
click at [397, 154] on icon at bounding box center [397, 157] width 16 height 15
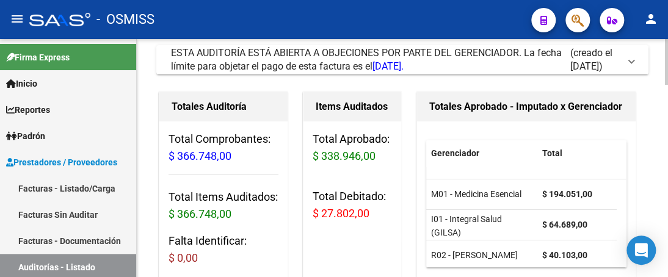
scroll to position [0, 0]
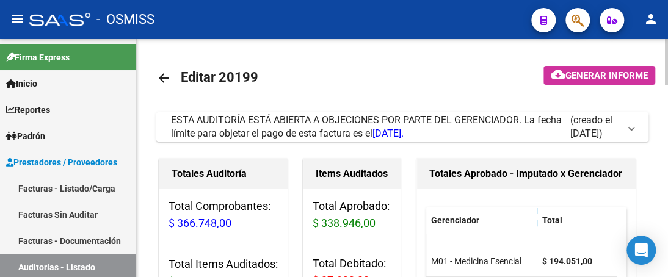
click at [632, 129] on span at bounding box center [631, 126] width 5 height 13
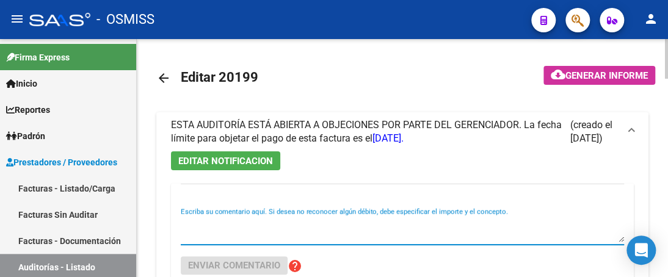
click at [190, 237] on textarea "Escriba su comentario aquí. Si desea no reconocer algún débito, debe especifica…" at bounding box center [402, 230] width 443 height 24
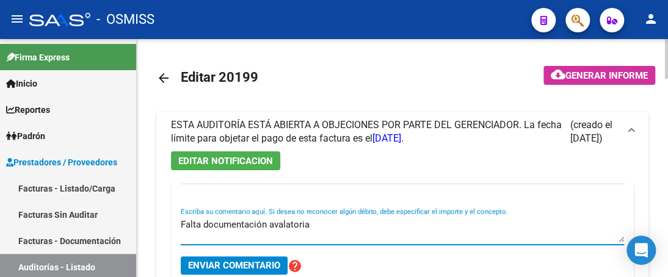
type textarea "Falta documentación avalatoria"
click at [205, 264] on span "Enviar comentario" at bounding box center [234, 265] width 92 height 11
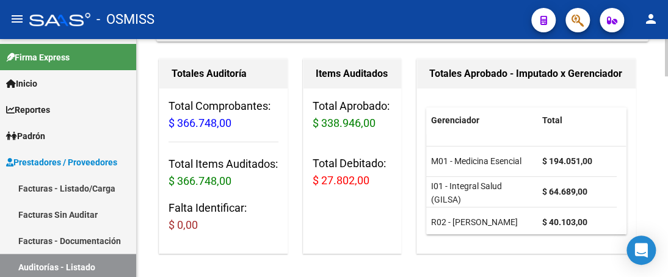
scroll to position [305, 0]
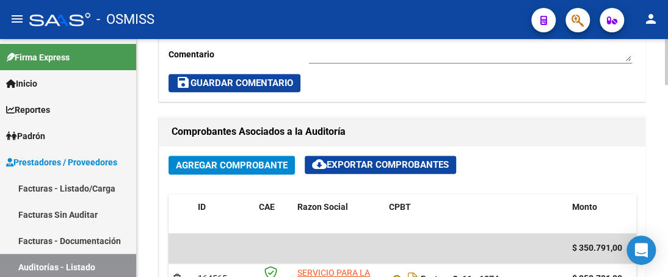
scroll to position [549, 0]
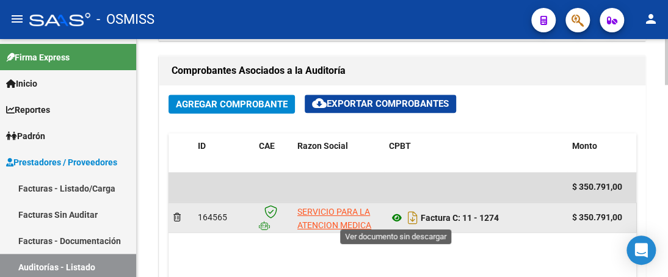
click at [396, 218] on icon at bounding box center [397, 218] width 16 height 15
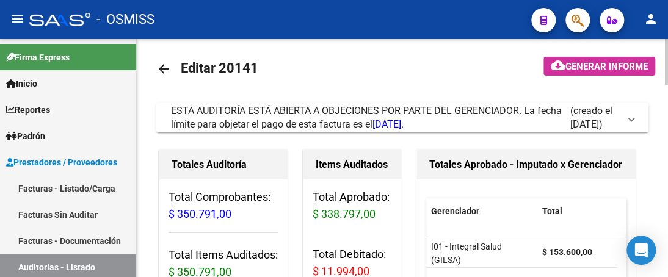
scroll to position [0, 0]
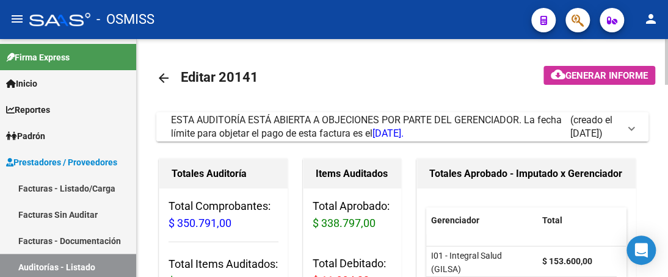
click at [632, 126] on span at bounding box center [631, 126] width 5 height 13
